Goal: Task Accomplishment & Management: Complete application form

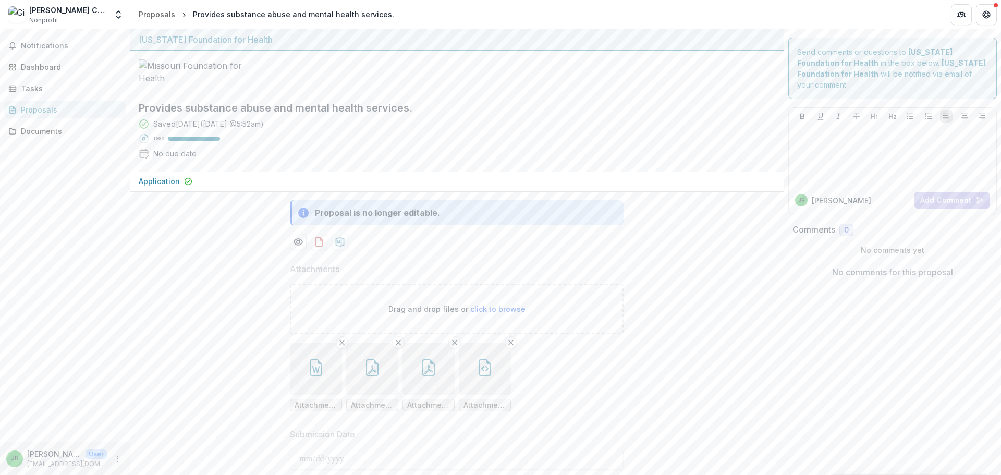
scroll to position [261, 0]
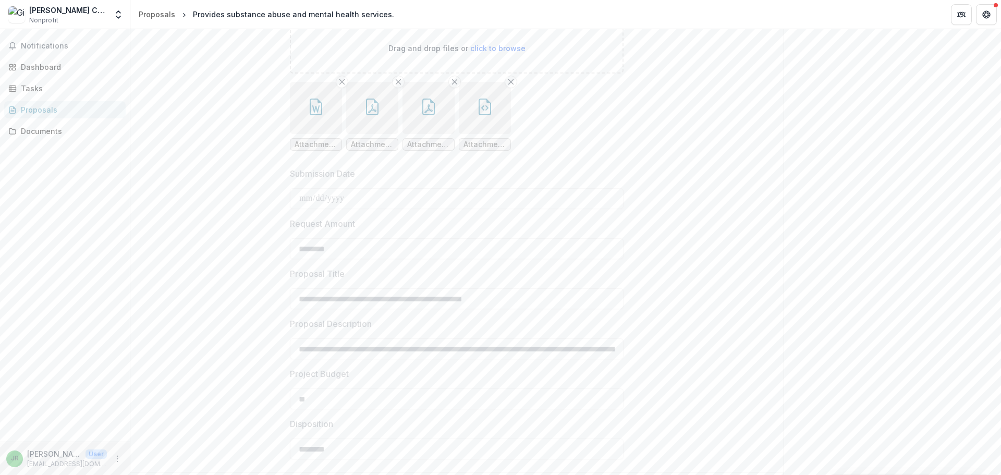
click at [42, 15] on div "[PERSON_NAME] Center for Behavioral Change" at bounding box center [68, 10] width 78 height 11
click at [54, 49] on span "Notifications" at bounding box center [71, 46] width 101 height 9
click at [41, 68] on div "Dashboard" at bounding box center [69, 67] width 96 height 11
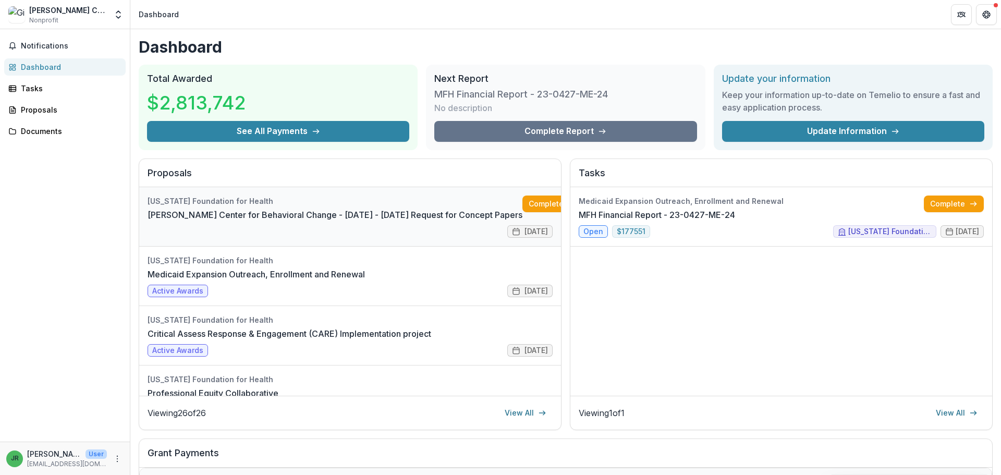
click at [244, 216] on link "[PERSON_NAME] Center for Behavioral Change - [DATE] - [DATE] Request for Concep…" at bounding box center [335, 215] width 375 height 13
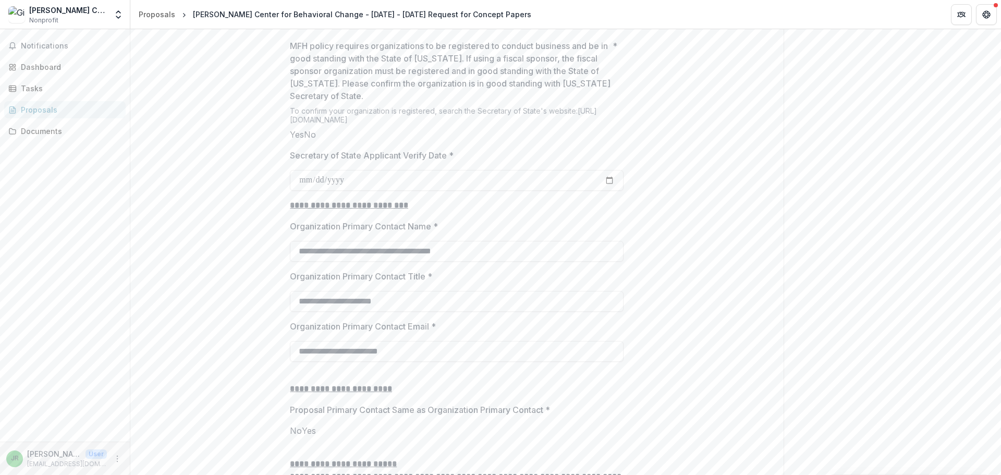
scroll to position [939, 0]
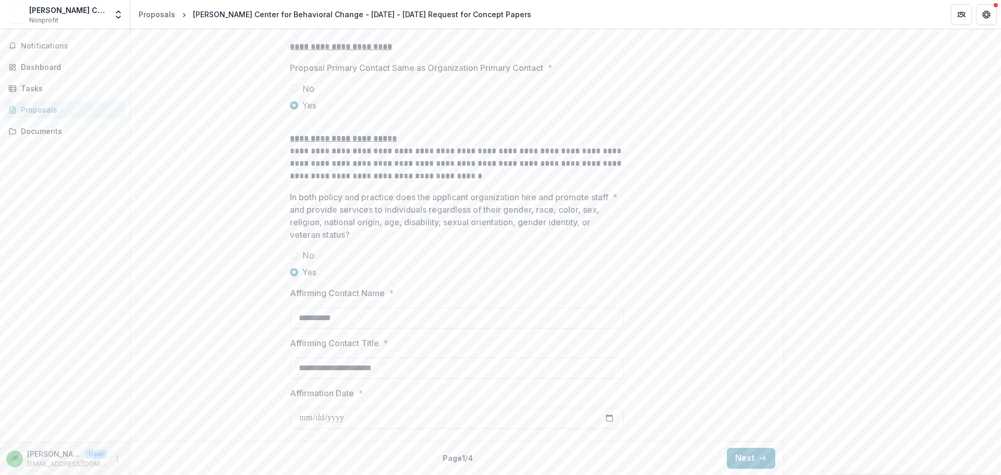
scroll to position [1333, 0]
click at [740, 458] on button "Next" at bounding box center [751, 458] width 49 height 21
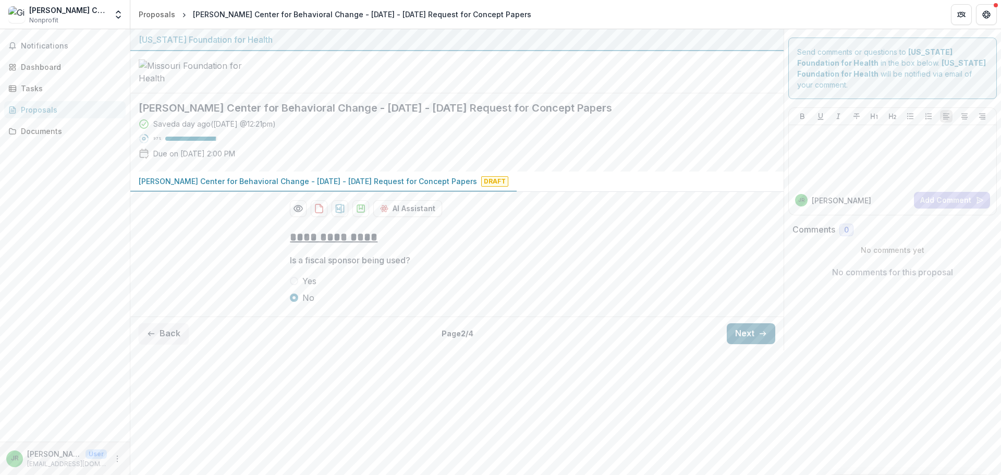
click at [753, 344] on button "Next" at bounding box center [751, 333] width 49 height 21
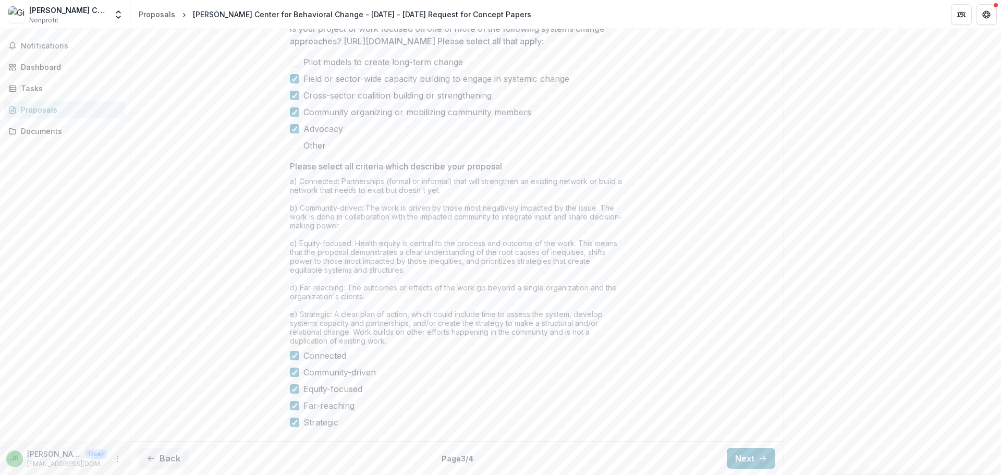
scroll to position [878, 0]
click at [735, 453] on button "Next" at bounding box center [751, 458] width 49 height 21
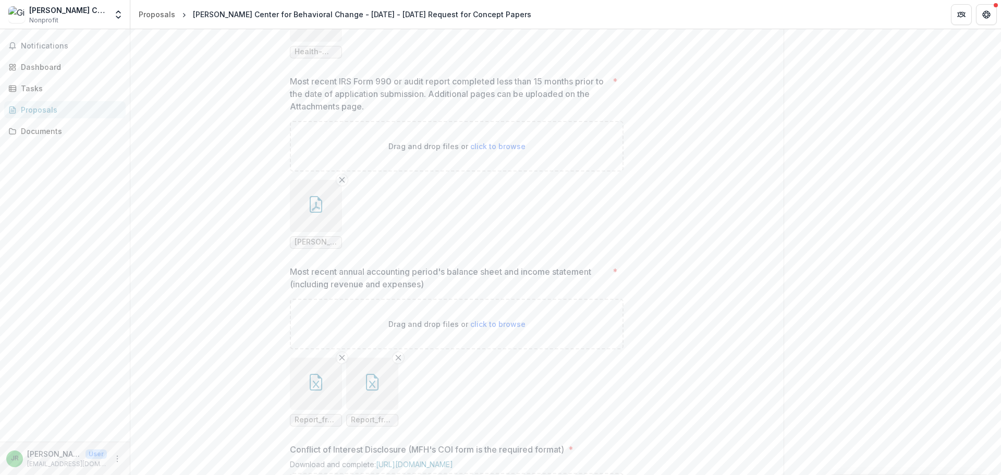
scroll to position [1112, 0]
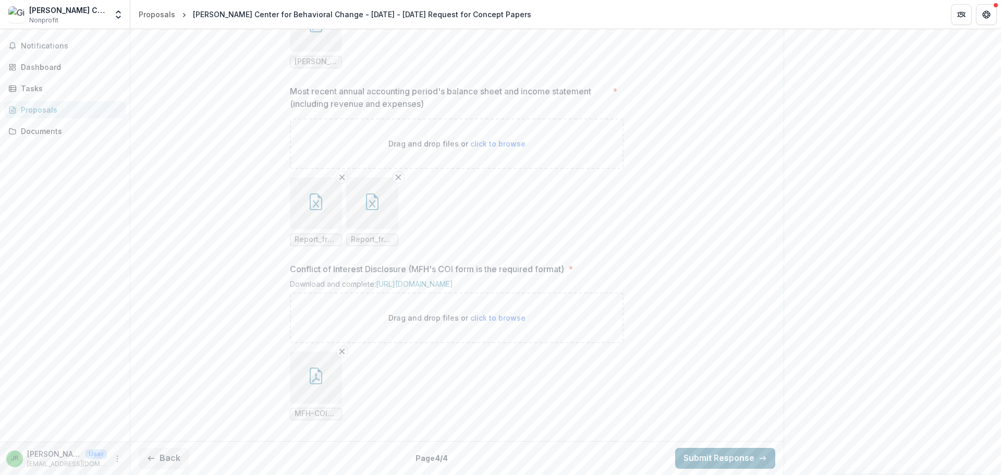
click at [737, 456] on button "Submit Response" at bounding box center [725, 458] width 100 height 21
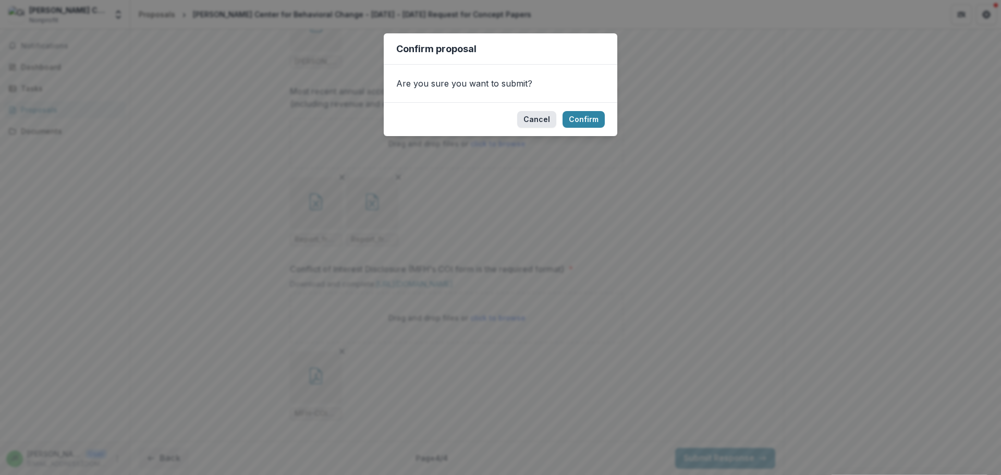
click at [548, 118] on button "Cancel" at bounding box center [536, 119] width 39 height 17
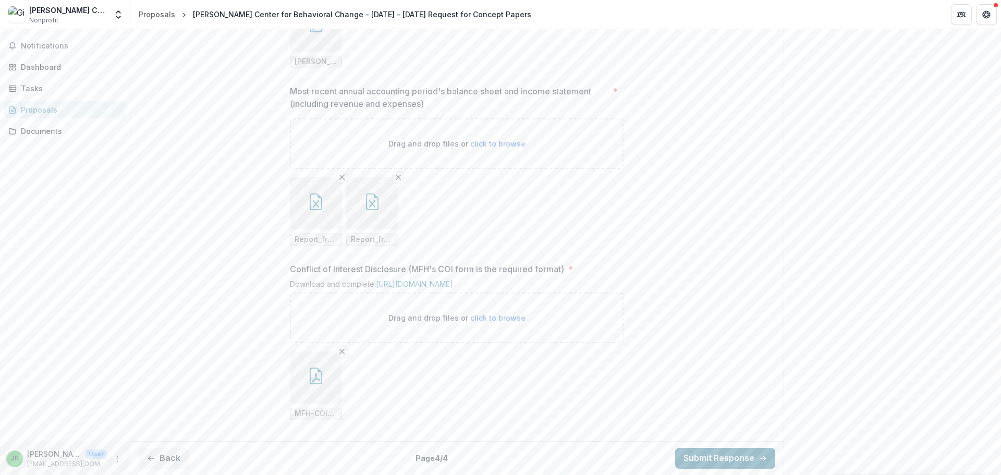
click at [705, 461] on button "Submit Response" at bounding box center [725, 458] width 100 height 21
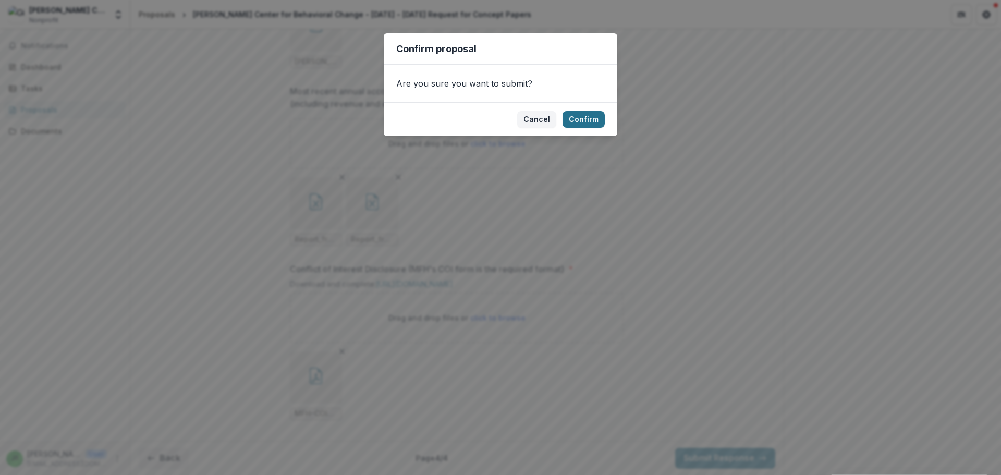
click at [588, 123] on button "Confirm" at bounding box center [584, 119] width 42 height 17
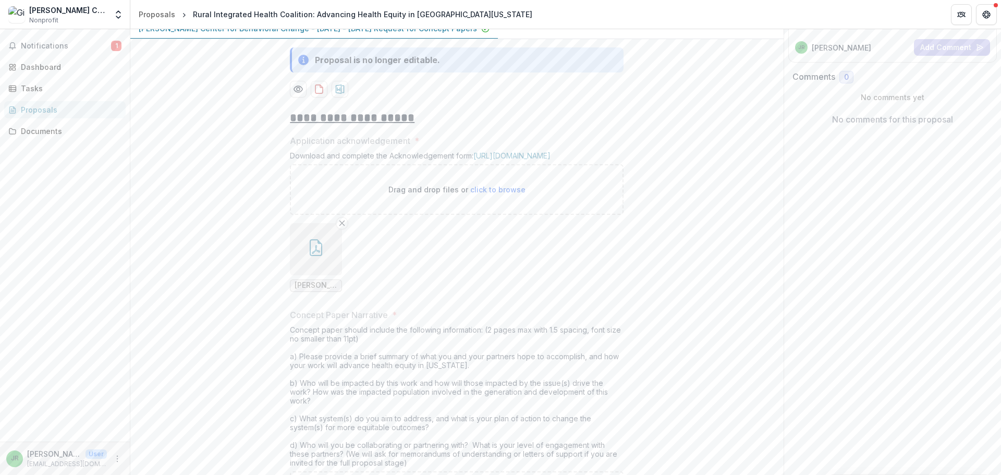
scroll to position [0, 0]
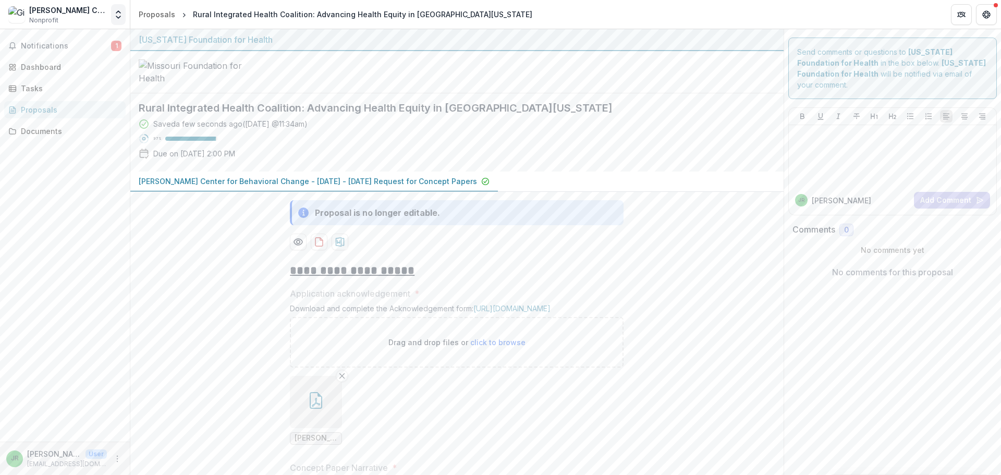
drag, startPoint x: 101, startPoint y: 15, endPoint x: 118, endPoint y: 16, distance: 17.2
click at [102, 15] on div "[PERSON_NAME] Center for Behavioral Change" at bounding box center [68, 10] width 78 height 11
click at [120, 16] on icon "Open entity switcher" at bounding box center [118, 14] width 10 height 10
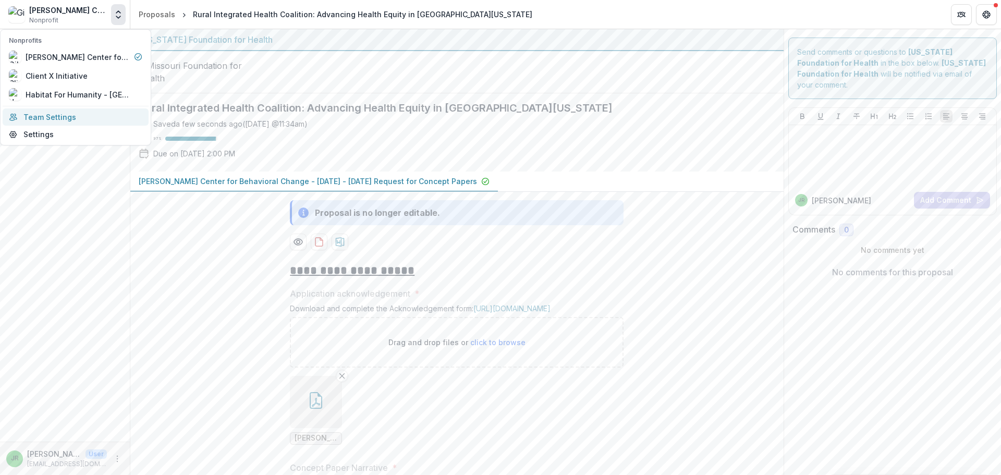
click at [50, 119] on link "Team Settings" at bounding box center [76, 116] width 146 height 17
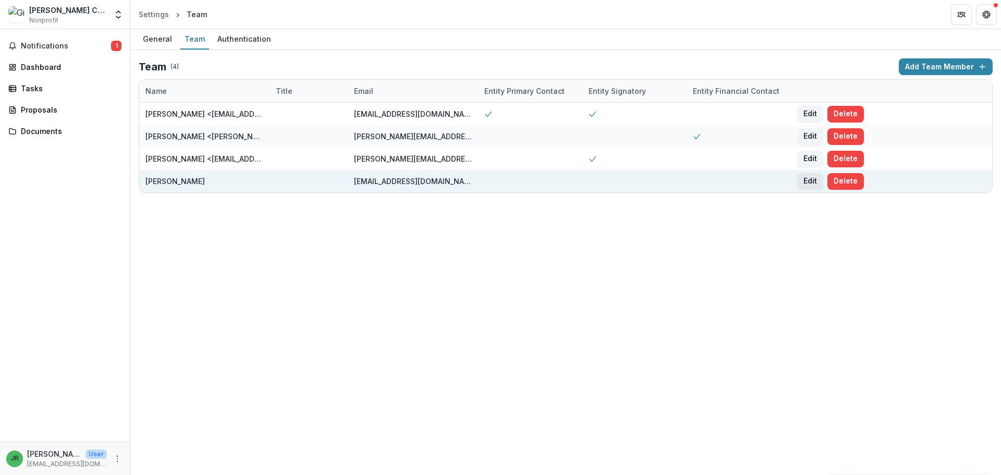
click at [812, 183] on button "Edit" at bounding box center [810, 181] width 26 height 17
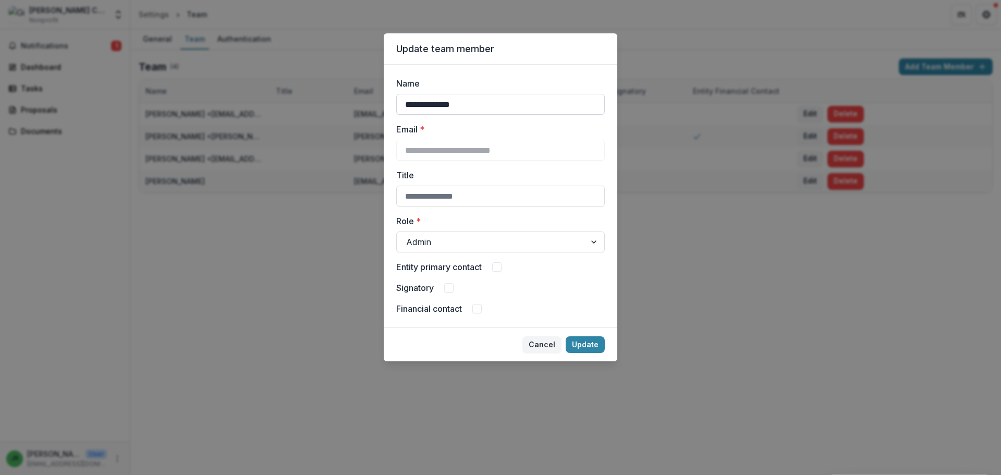
click at [445, 102] on input "**********" at bounding box center [500, 104] width 209 height 21
type input "**********"
click at [592, 342] on button "Update" at bounding box center [585, 344] width 39 height 17
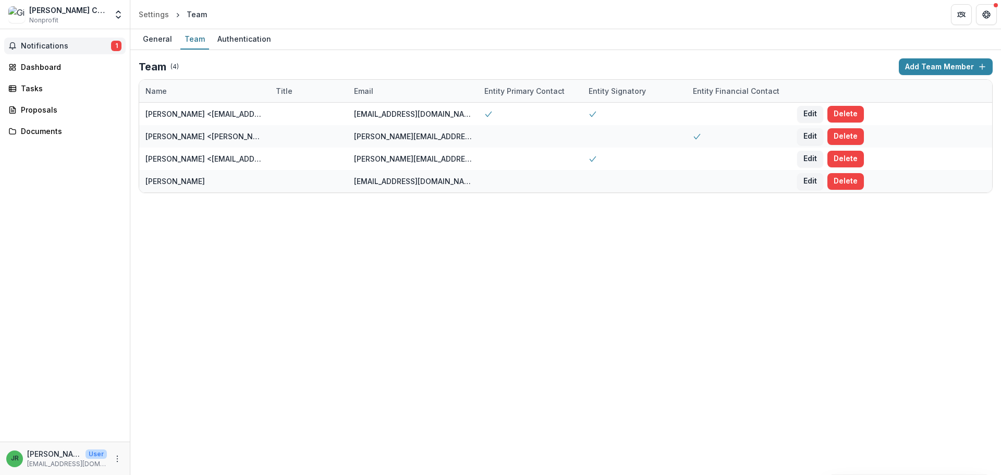
click at [33, 43] on span "Notifications" at bounding box center [66, 46] width 90 height 9
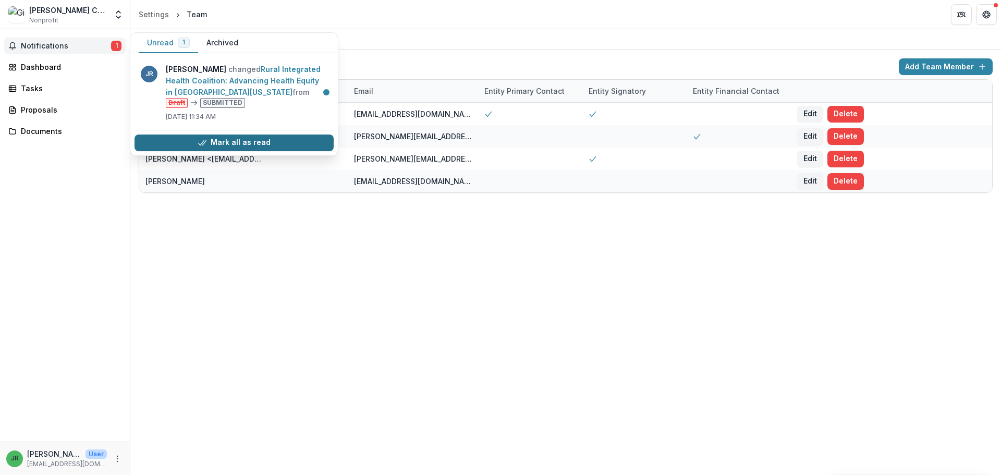
click at [274, 146] on button "Mark all as read" at bounding box center [234, 143] width 199 height 17
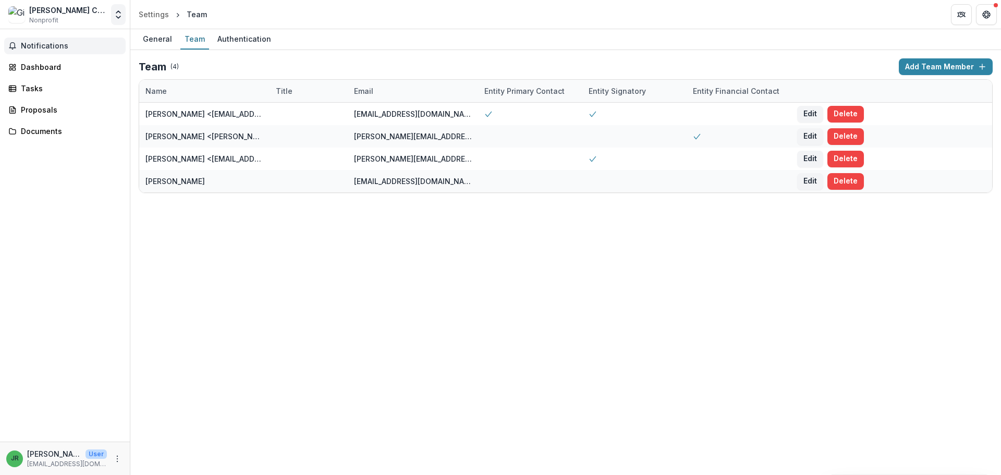
click at [116, 16] on polyline "Open entity switcher" at bounding box center [118, 17] width 4 height 2
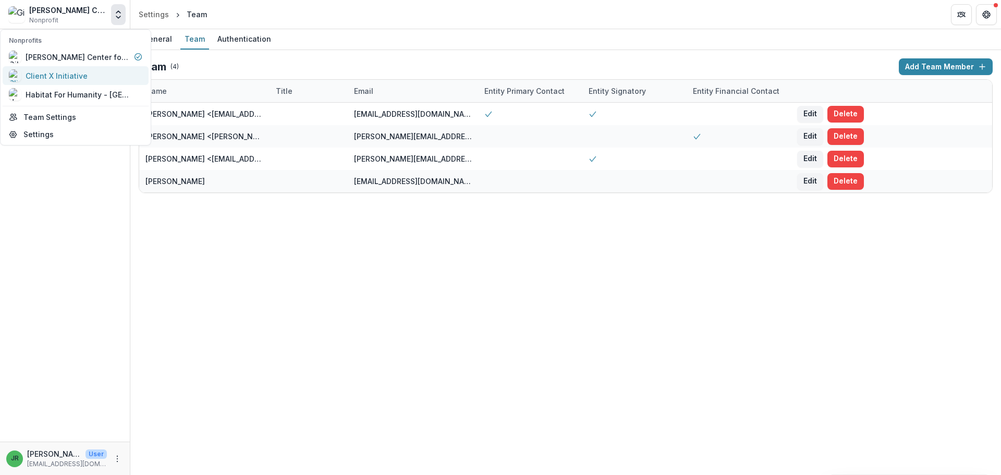
click at [76, 76] on div "Client X Initiative" at bounding box center [57, 75] width 62 height 11
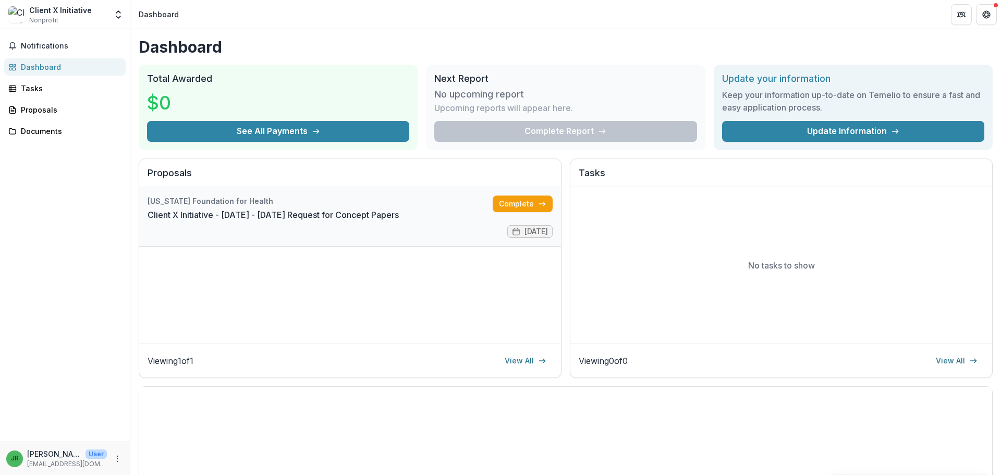
click at [395, 219] on link "Client X Initiative - 2025 - 2025 Request for Concept Papers" at bounding box center [273, 215] width 251 height 13
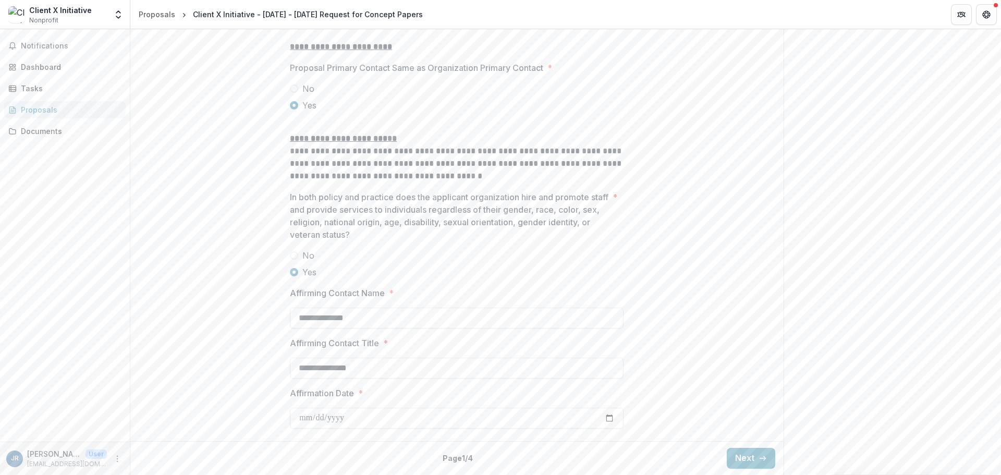
scroll to position [1333, 0]
click at [750, 453] on button "Next" at bounding box center [751, 458] width 49 height 21
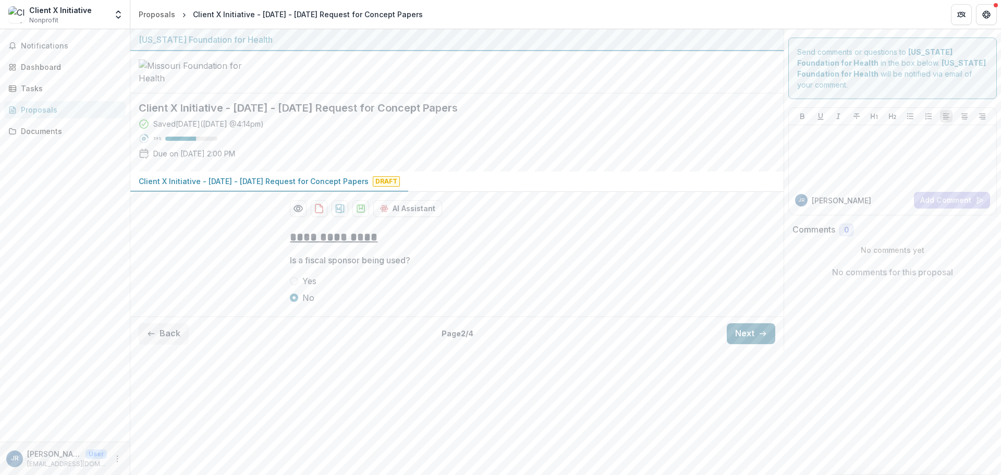
scroll to position [0, 0]
click at [747, 344] on button "Next" at bounding box center [751, 333] width 49 height 21
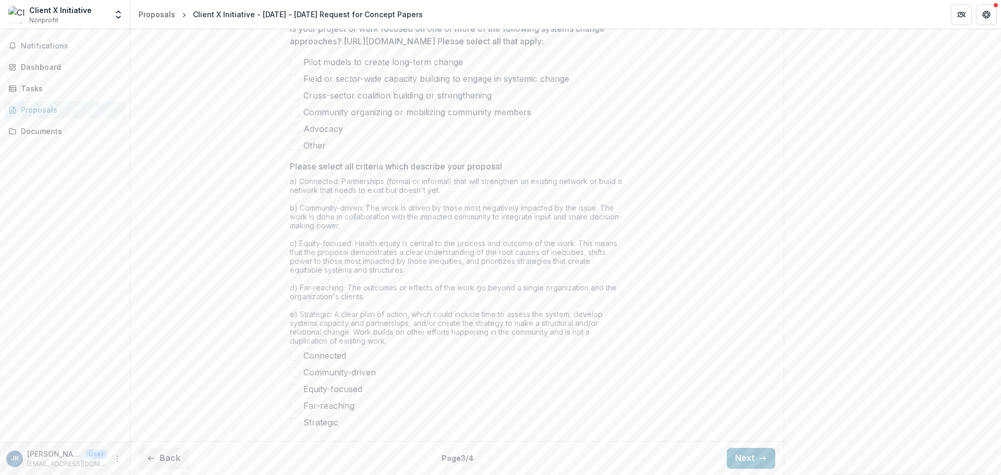
scroll to position [808, 0]
click at [743, 454] on button "Next" at bounding box center [751, 458] width 49 height 21
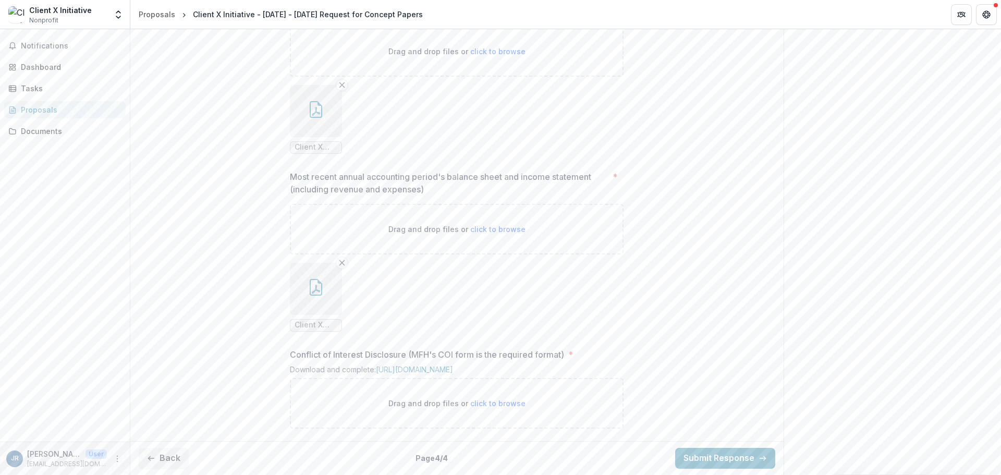
scroll to position [770, 0]
